Goal: Task Accomplishment & Management: Use online tool/utility

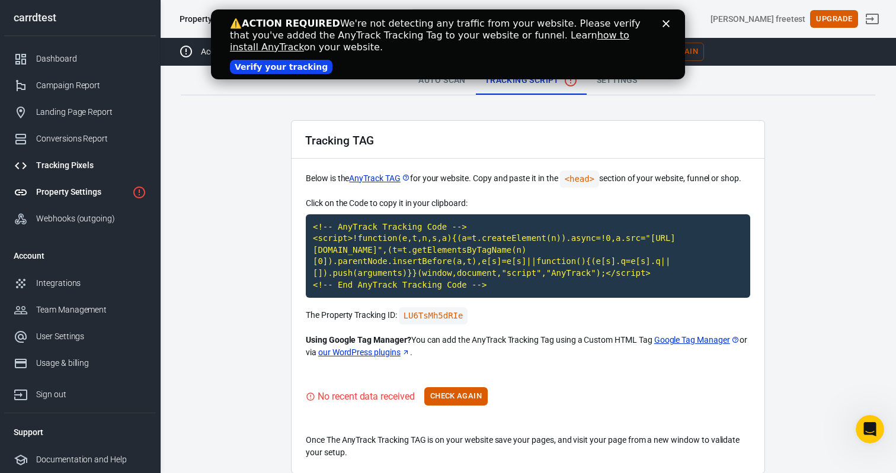
click at [71, 165] on div "Tracking Pixels" at bounding box center [91, 165] width 110 height 12
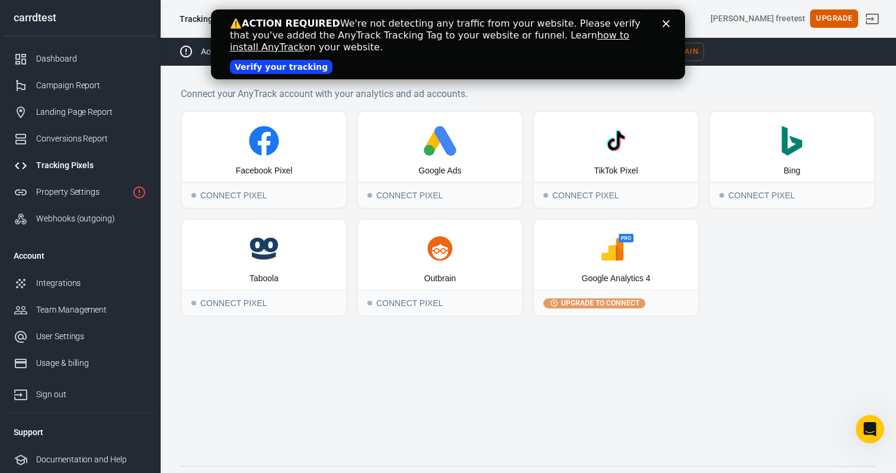
click at [667, 20] on icon "Close" at bounding box center [665, 23] width 7 height 7
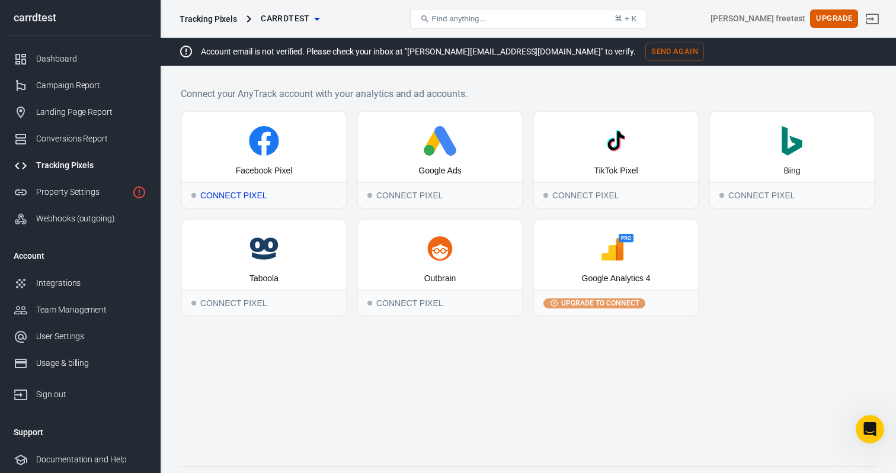
click at [265, 133] on icon at bounding box center [264, 144] width 12 height 24
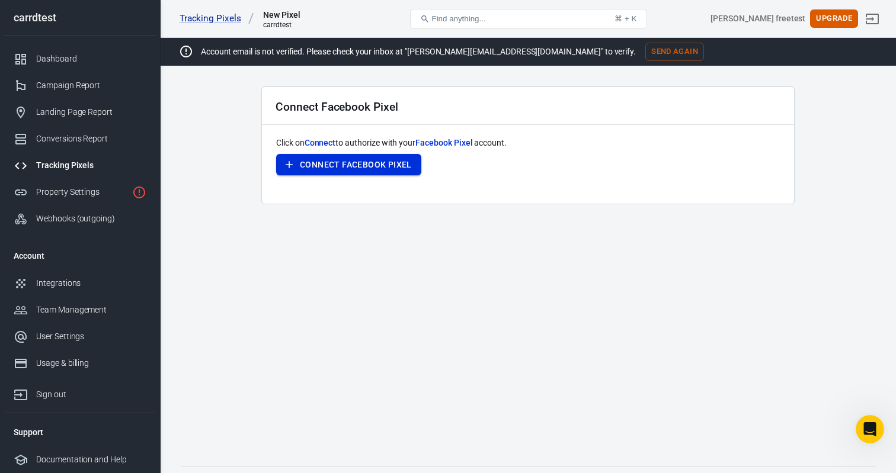
click at [358, 165] on button "Connect Facebook Pixel" at bounding box center [348, 165] width 145 height 22
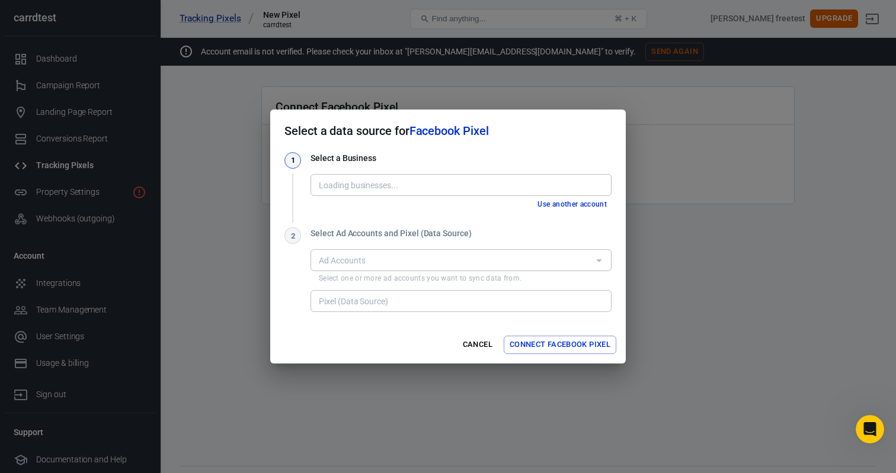
type input "AnyTrack - Ad Tracking & Attribution [1015686522135149]"
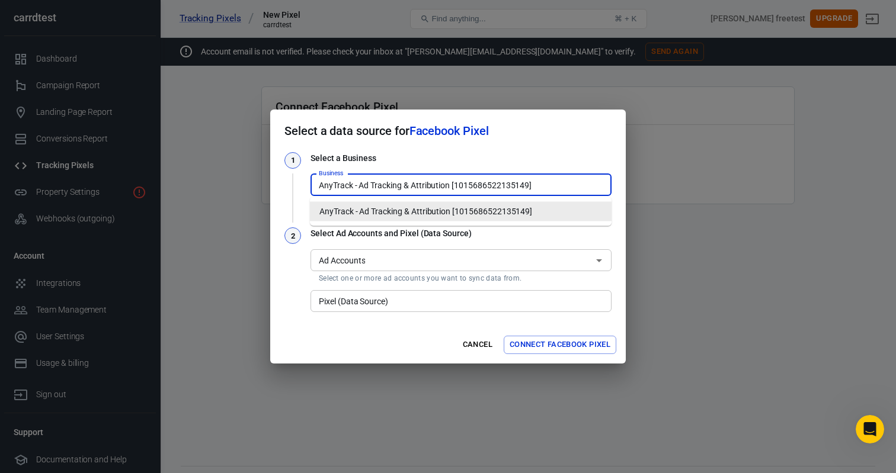
click at [376, 191] on input "AnyTrack - Ad Tracking & Attribution [1015686522135149]" at bounding box center [460, 185] width 292 height 15
click at [382, 213] on li "AnyTrack - Ad Tracking & Attribution [1015686522135149]" at bounding box center [461, 212] width 302 height 20
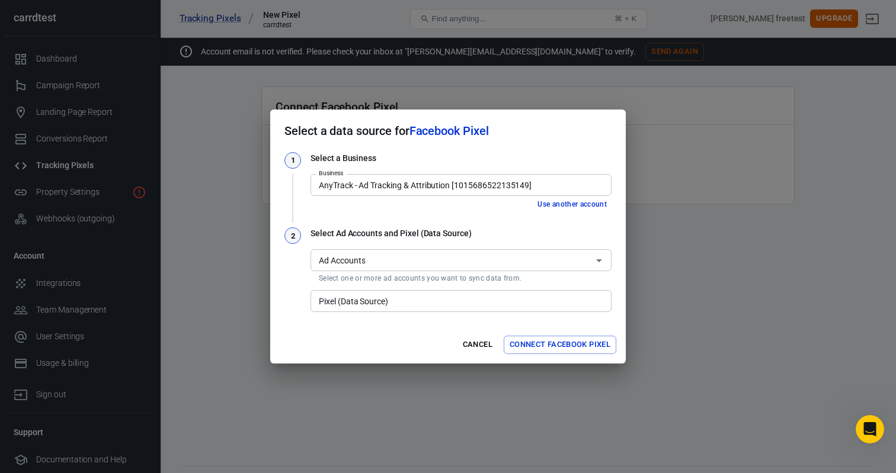
click at [378, 261] on input "Ad Accounts" at bounding box center [451, 260] width 274 height 15
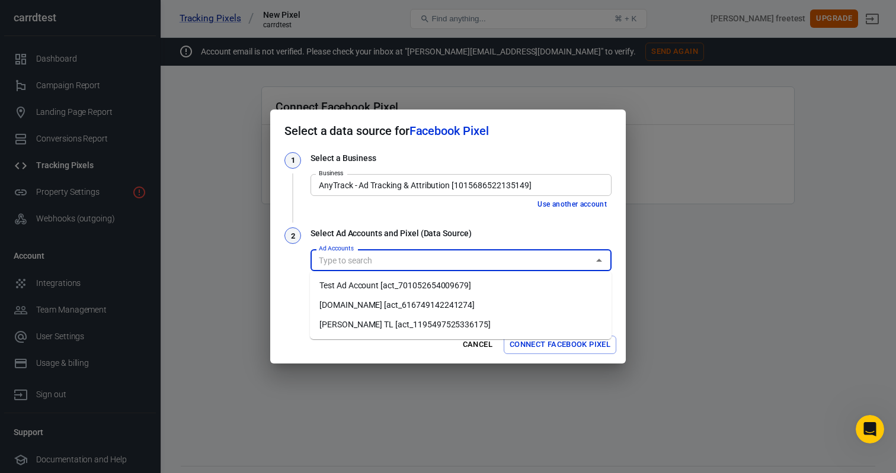
click at [372, 284] on li "Test Ad Account [act_701052654009679]" at bounding box center [461, 286] width 302 height 20
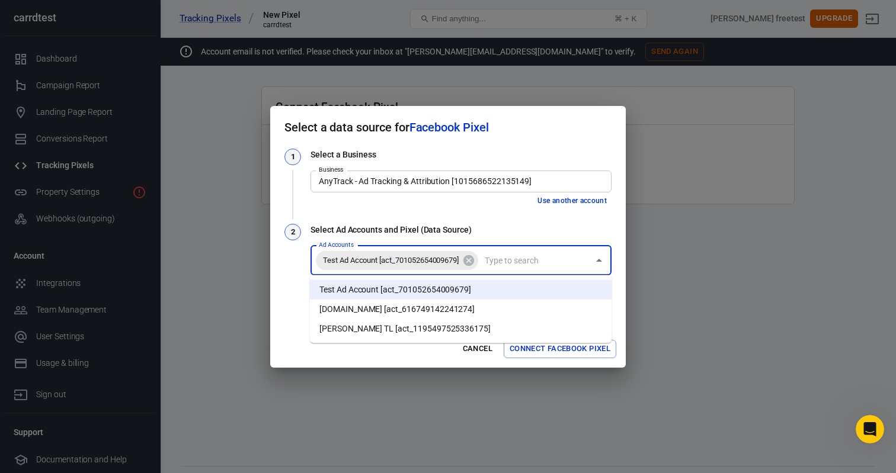
click at [501, 263] on input "Ad Accounts" at bounding box center [534, 260] width 108 height 15
click at [436, 310] on li "[DOMAIN_NAME] [act_616749142241274]" at bounding box center [461, 310] width 302 height 20
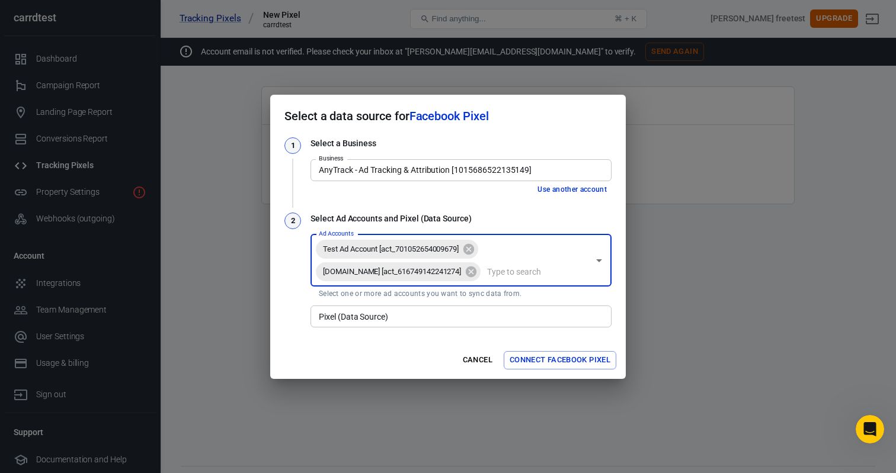
click at [482, 274] on input "Ad Accounts" at bounding box center [535, 271] width 106 height 15
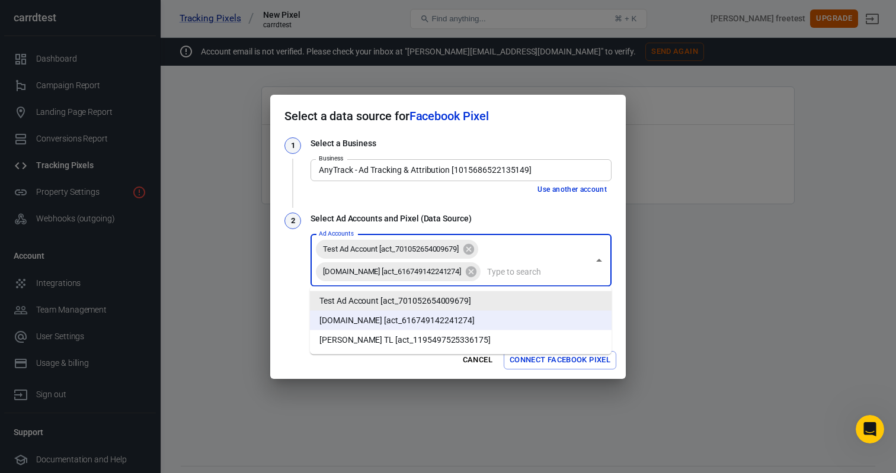
click at [494, 203] on div "1 Select a Business Business AnyTrack - Ad Tracking & Attribution [101568652213…" at bounding box center [447, 233] width 327 height 193
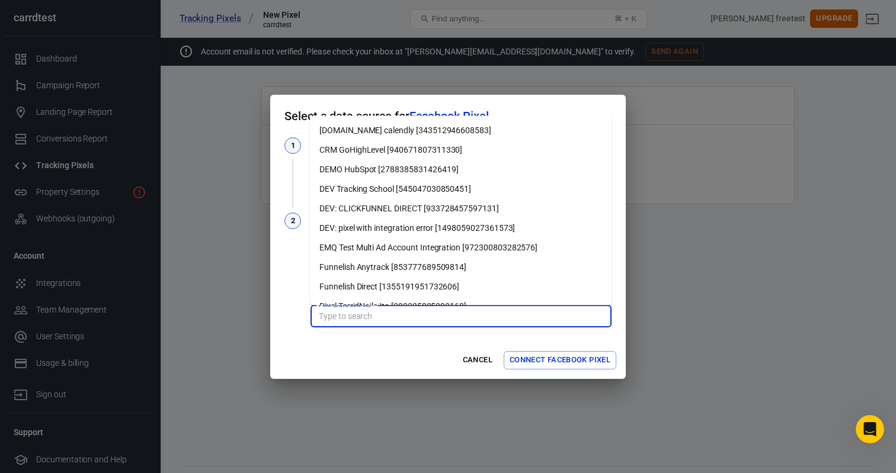
click at [396, 320] on input "Pixel (Data Source)" at bounding box center [460, 316] width 292 height 15
click at [372, 261] on li "Funnelish Anytrack [853777689509814]" at bounding box center [461, 268] width 302 height 20
type input "Funnelish Anytrack [853777689509814]"
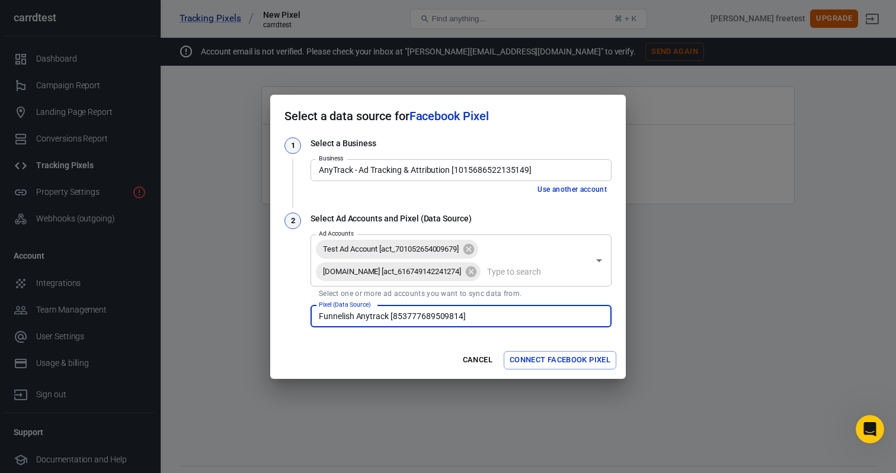
click at [574, 359] on button "Connect Facebook Pixel" at bounding box center [560, 360] width 113 height 18
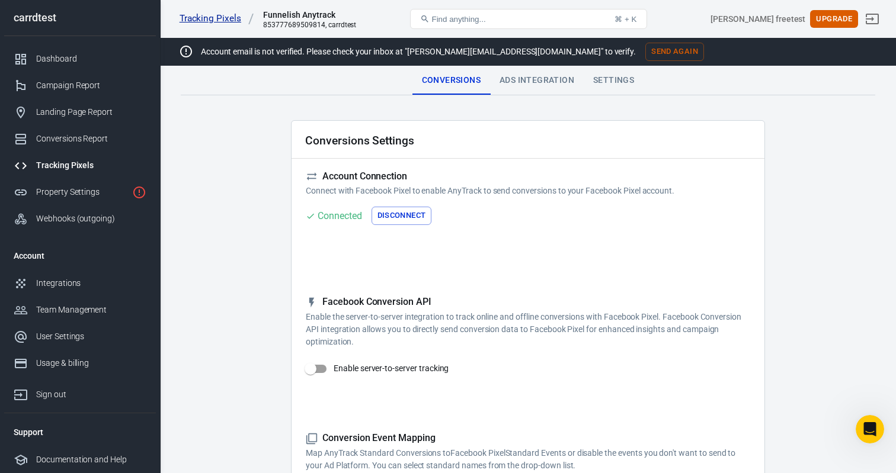
click at [216, 20] on link "Tracking Pixels" at bounding box center [217, 18] width 75 height 12
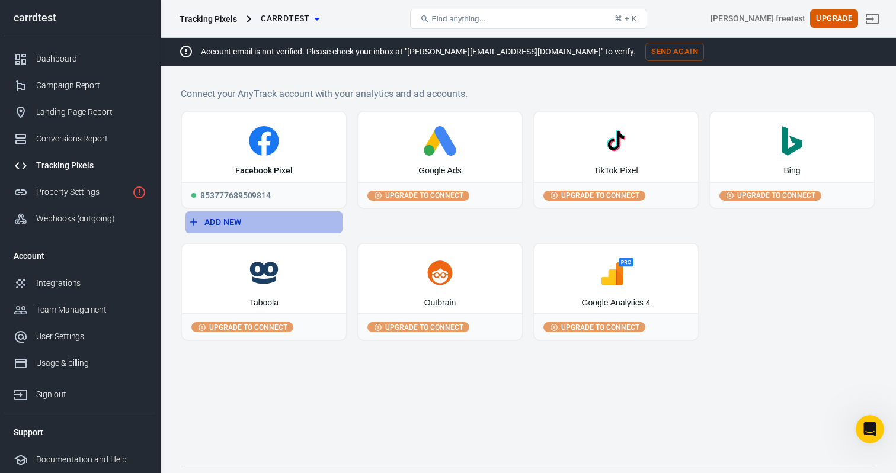
click at [231, 221] on button "Add New" at bounding box center [263, 223] width 157 height 22
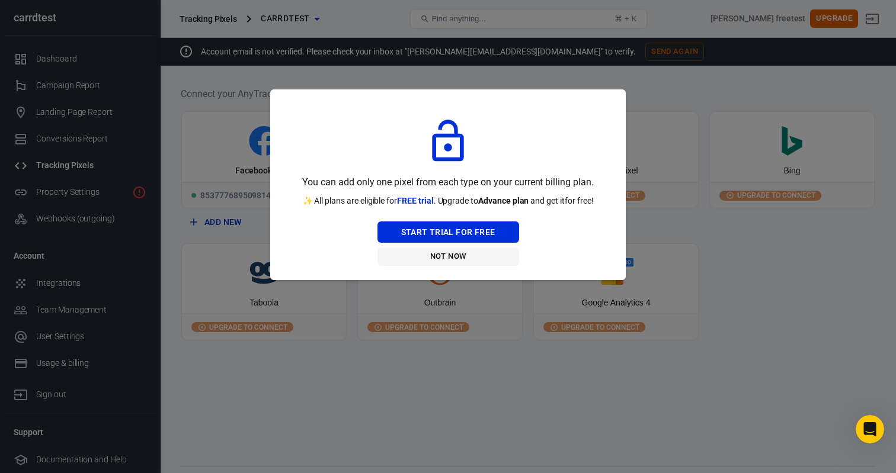
click at [455, 254] on button "Not Now" at bounding box center [448, 257] width 142 height 18
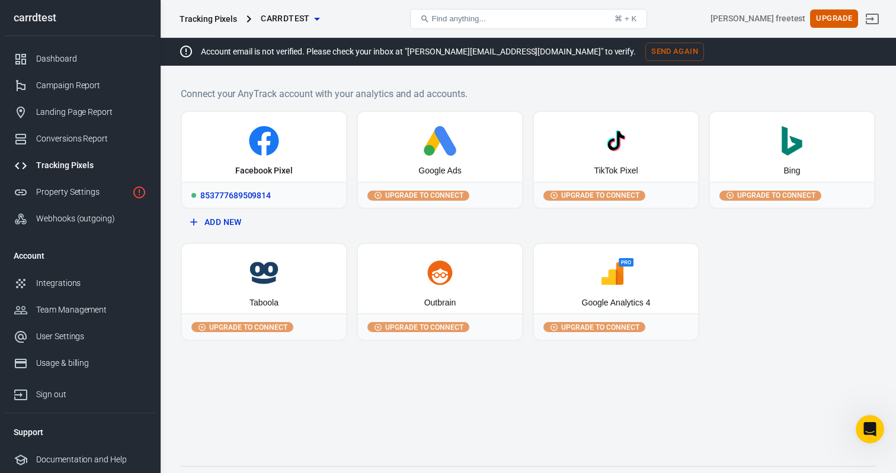
click at [257, 193] on div "853777689509814" at bounding box center [264, 195] width 164 height 26
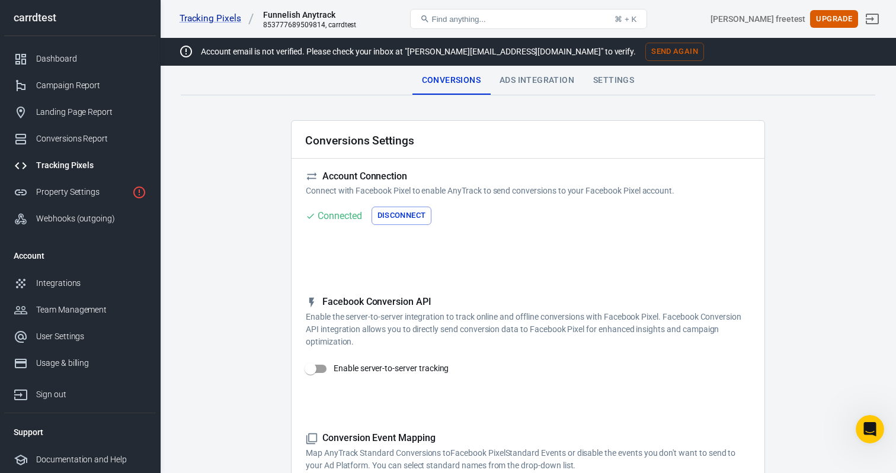
click at [549, 86] on div "Ads Integration" at bounding box center [537, 80] width 94 height 28
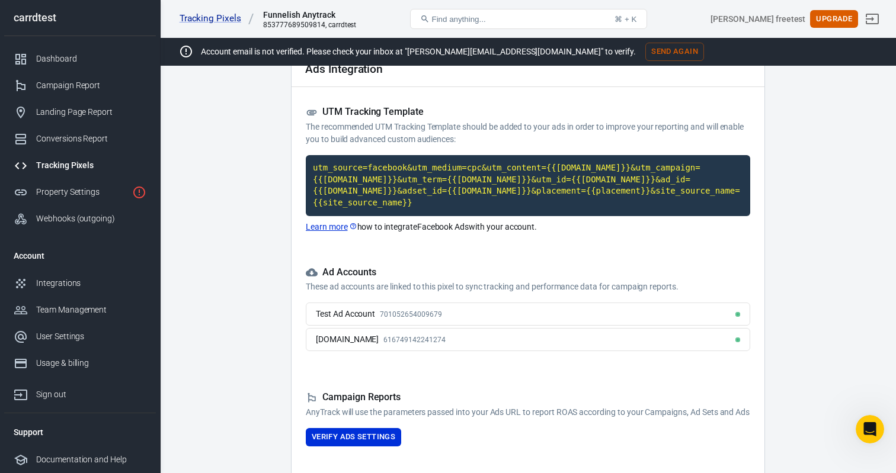
scroll to position [114, 0]
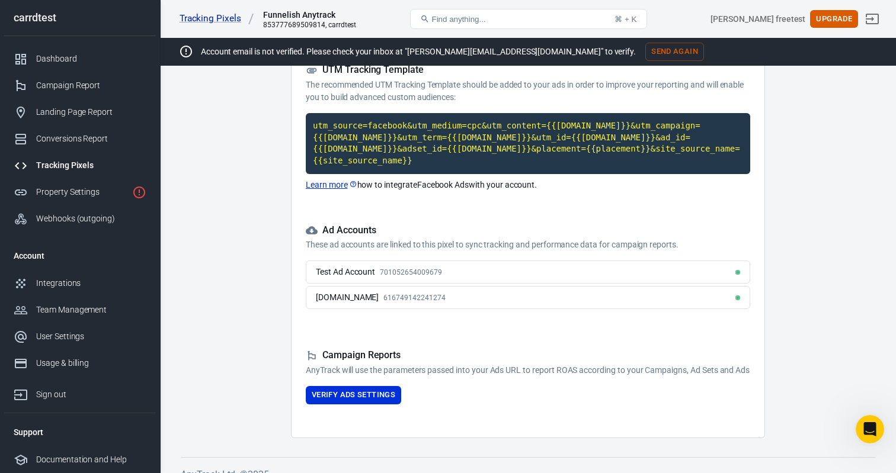
click at [542, 297] on div "[DOMAIN_NAME] 616749142241274" at bounding box center [528, 297] width 444 height 23
click at [383, 297] on span "616749142241274" at bounding box center [414, 298] width 62 height 8
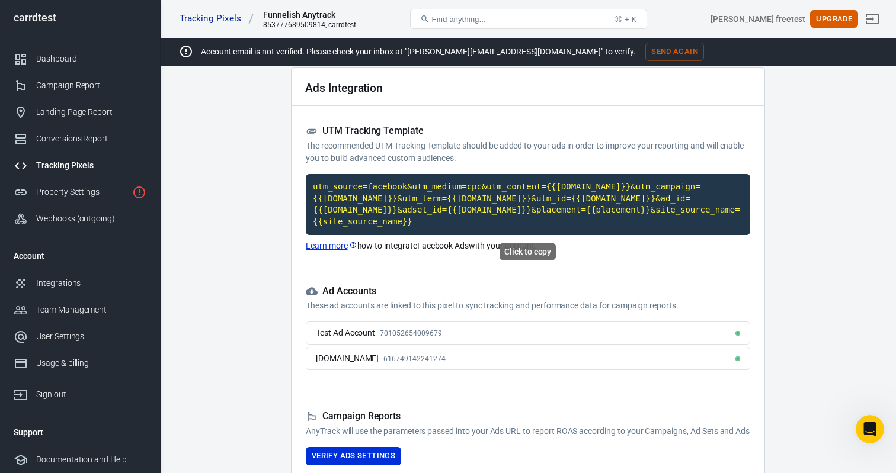
scroll to position [57, 0]
